Goal: Information Seeking & Learning: Learn about a topic

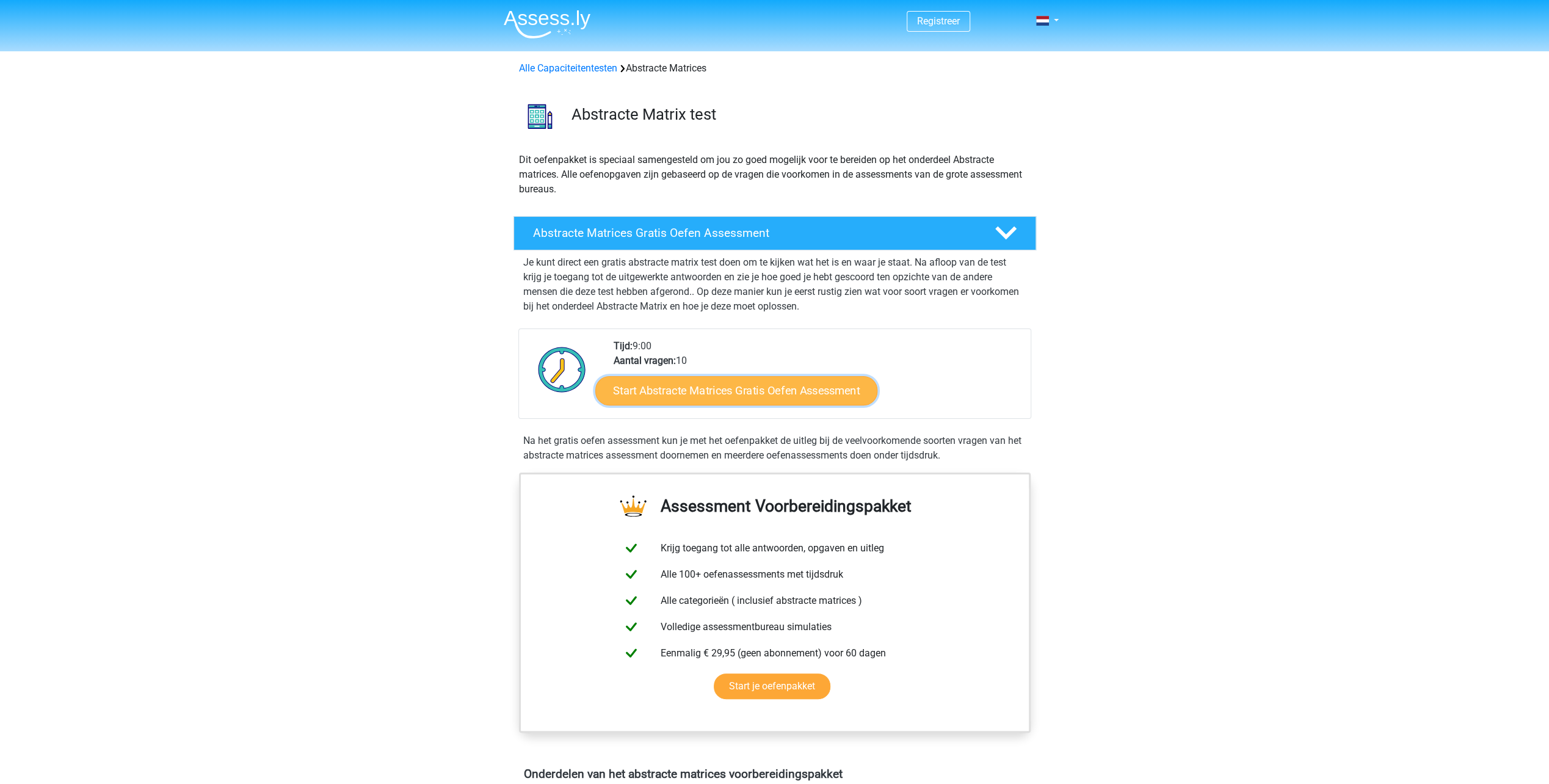
click at [750, 382] on link "Start Abstracte Matrices Gratis Oefen Assessment" at bounding box center [736, 390] width 282 height 29
click at [653, 386] on link "Start Abstracte Matrices Gratis Oefen Assessment" at bounding box center [736, 390] width 282 height 29
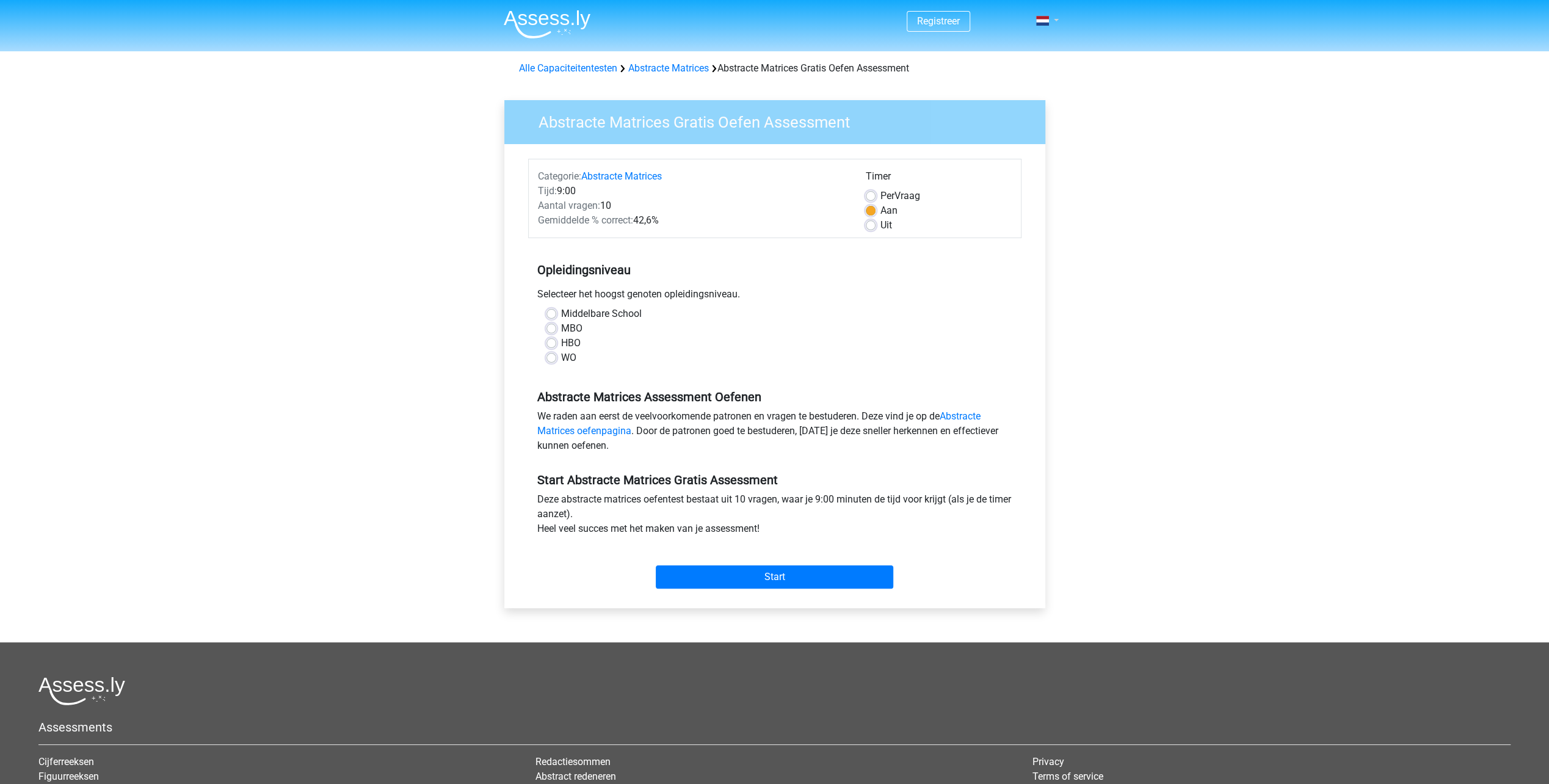
click at [1053, 17] on link at bounding box center [1043, 21] width 24 height 15
click at [1014, 93] on link "Login" at bounding box center [1011, 87] width 84 height 19
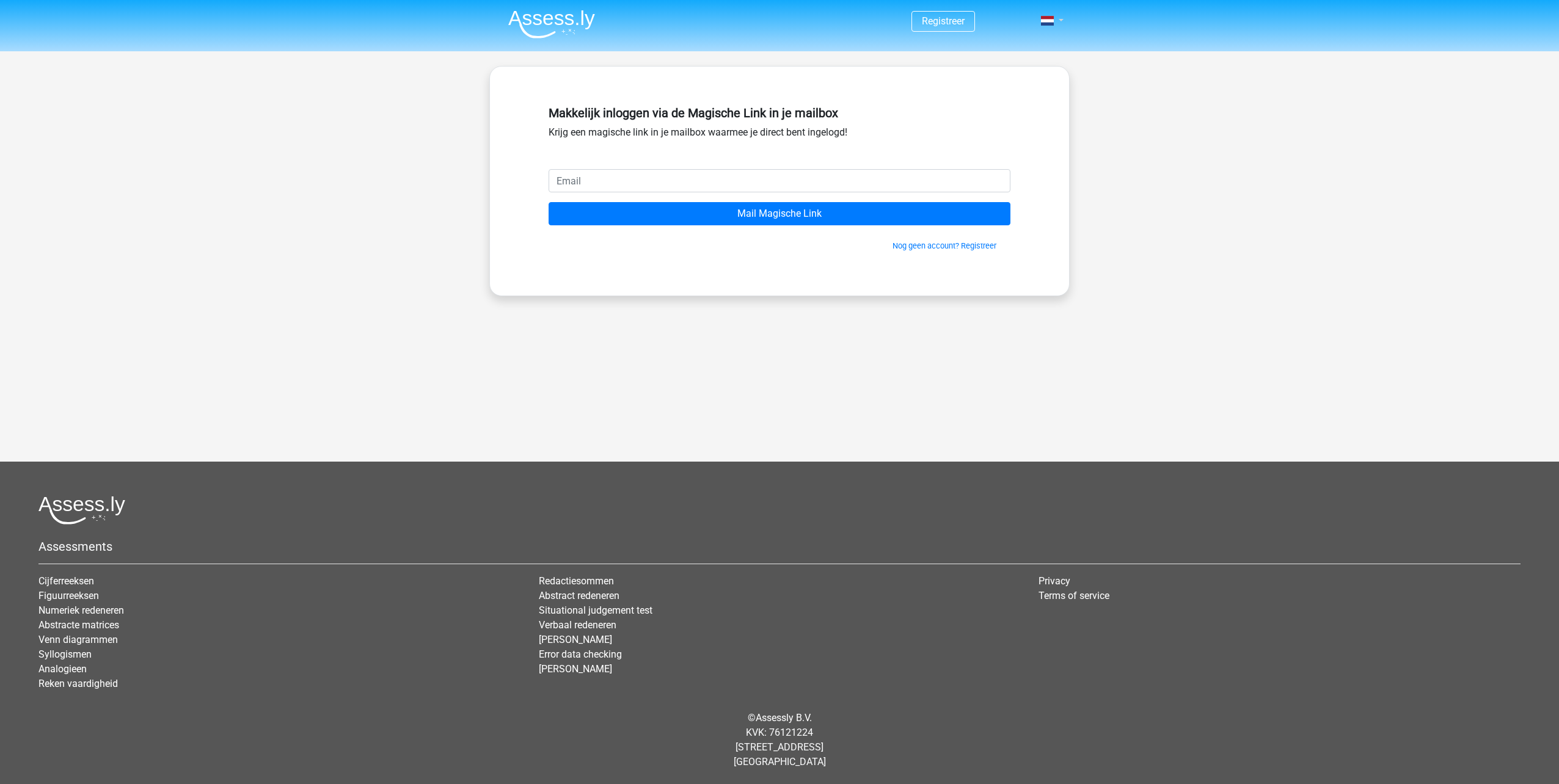
click at [1059, 18] on link at bounding box center [1047, 21] width 24 height 15
click at [1121, 139] on div "Registreer" at bounding box center [780, 317] width 1559 height 634
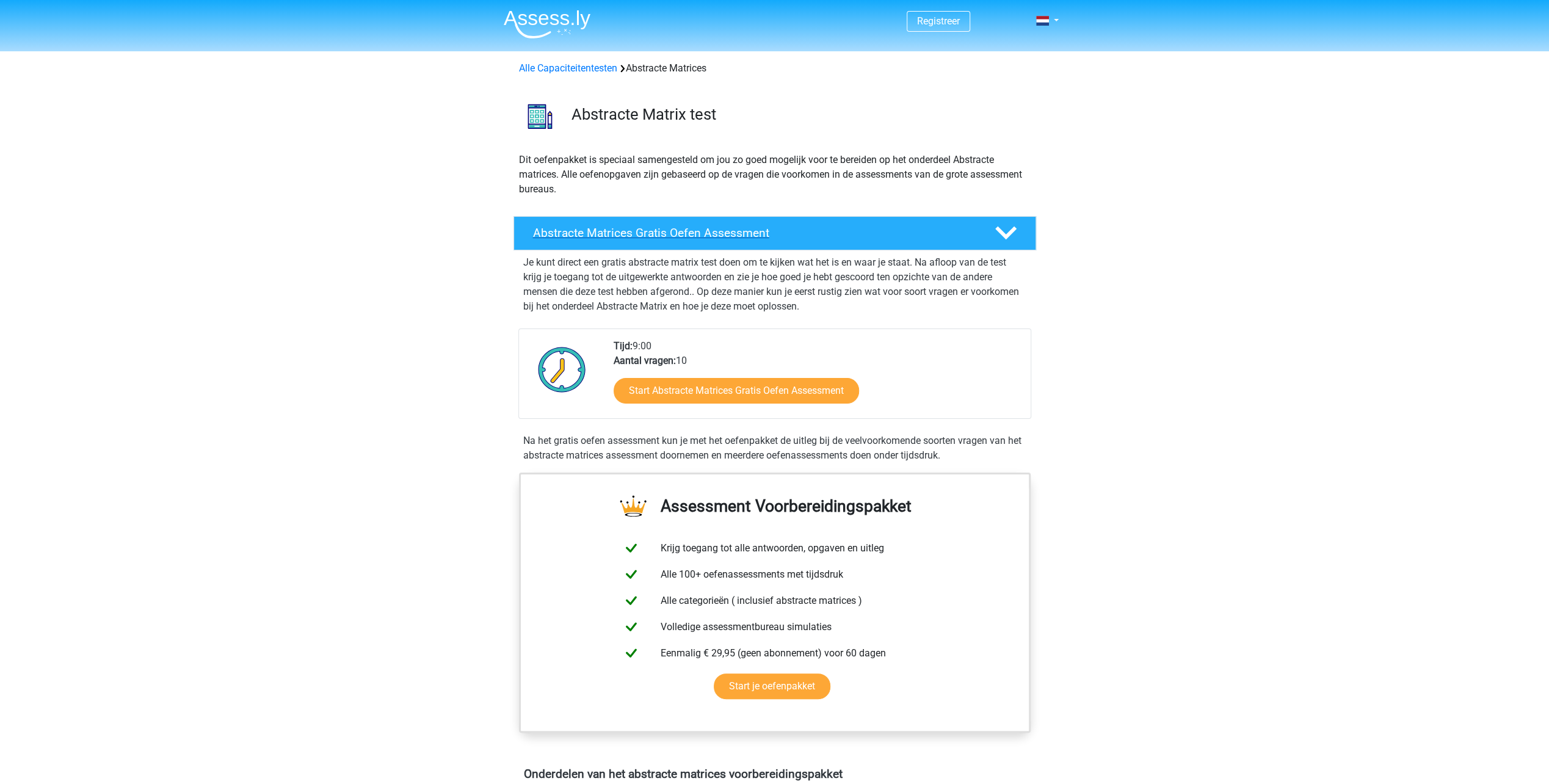
click at [1010, 234] on polygon at bounding box center [1006, 233] width 22 height 13
